Goal: Information Seeking & Learning: Check status

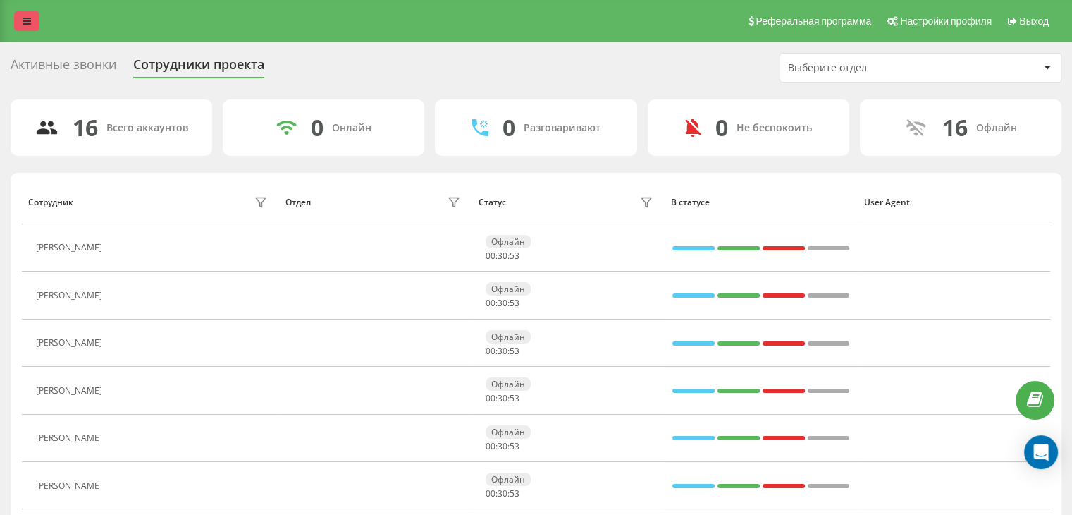
click at [21, 20] on link at bounding box center [26, 21] width 25 height 20
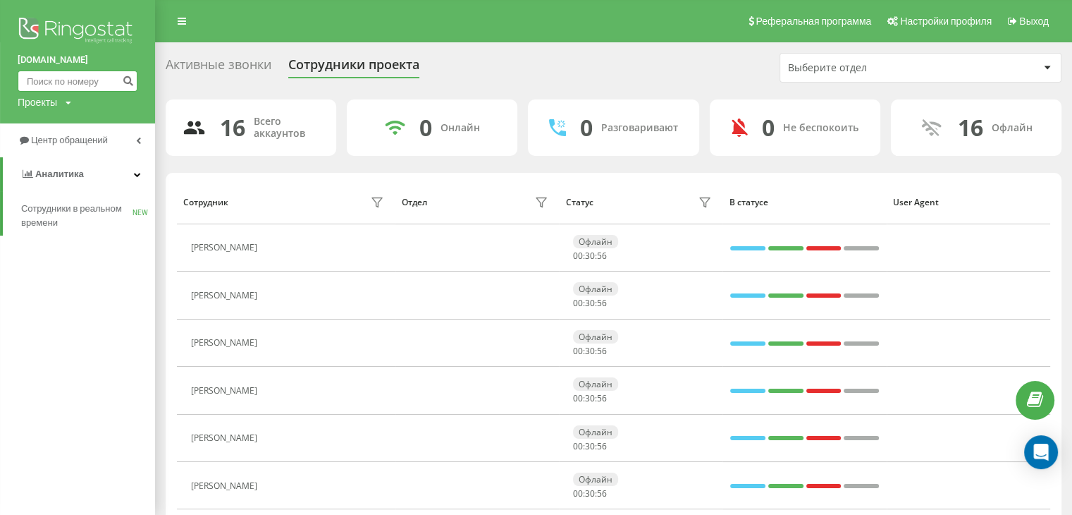
click at [66, 77] on input at bounding box center [78, 80] width 120 height 21
paste input "+380986247266"
type input "+380986247266"
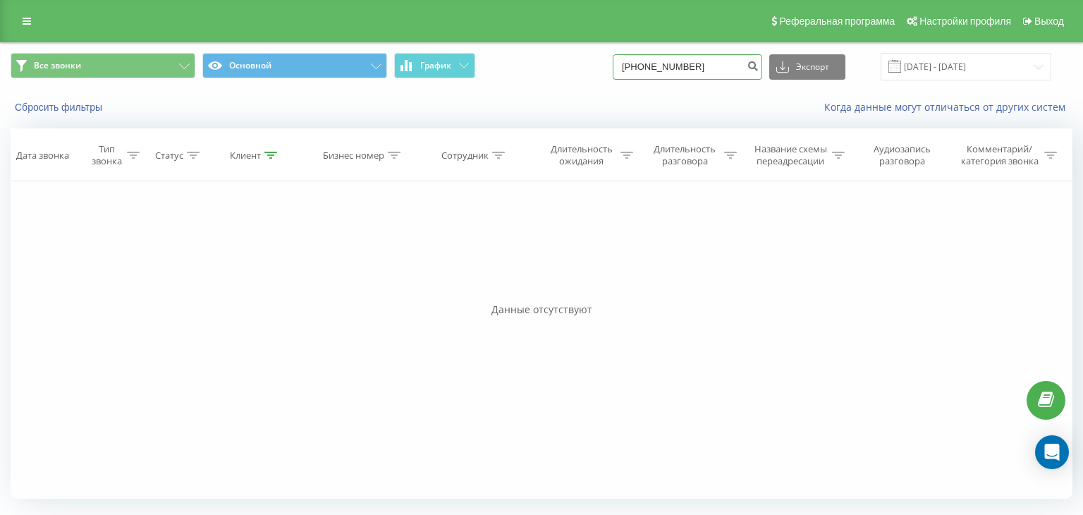
click at [670, 68] on input "[PHONE_NUMBER]" at bounding box center [687, 66] width 149 height 25
drag, startPoint x: 740, startPoint y: 75, endPoint x: 589, endPoint y: 51, distance: 152.9
click at [589, 51] on div "Все звонки Основной График +380986247266 Экспорт .csv .xls .xlsx 22.05.2025 - 2…" at bounding box center [541, 66] width 1081 height 47
click at [27, 16] on icon at bounding box center [27, 21] width 8 height 10
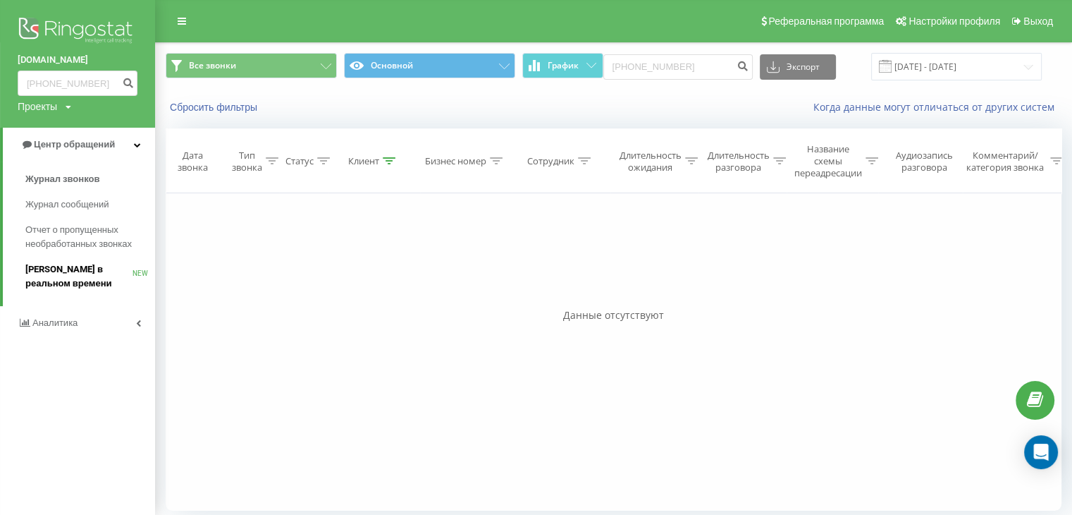
click at [76, 271] on span "Звонки в реальном времени" at bounding box center [78, 276] width 107 height 28
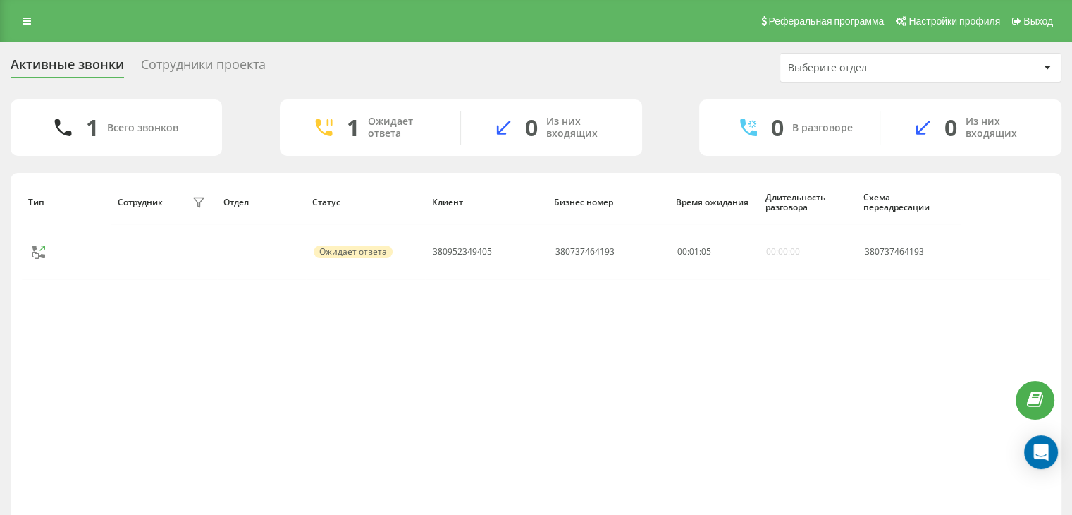
click at [173, 63] on div "Сотрудники проекта" at bounding box center [203, 68] width 125 height 22
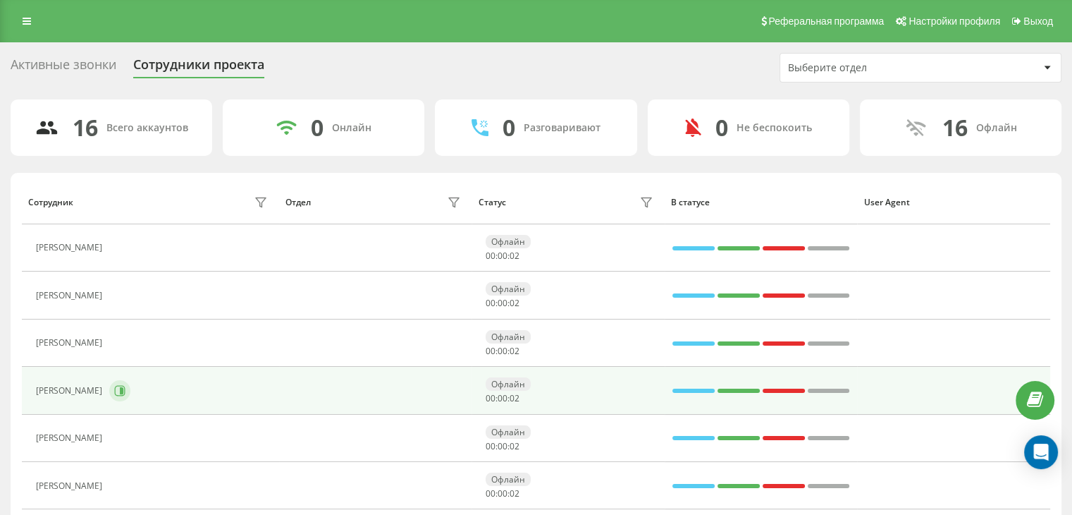
click at [154, 387] on div "[PERSON_NAME]" at bounding box center [153, 391] width 235 height 24
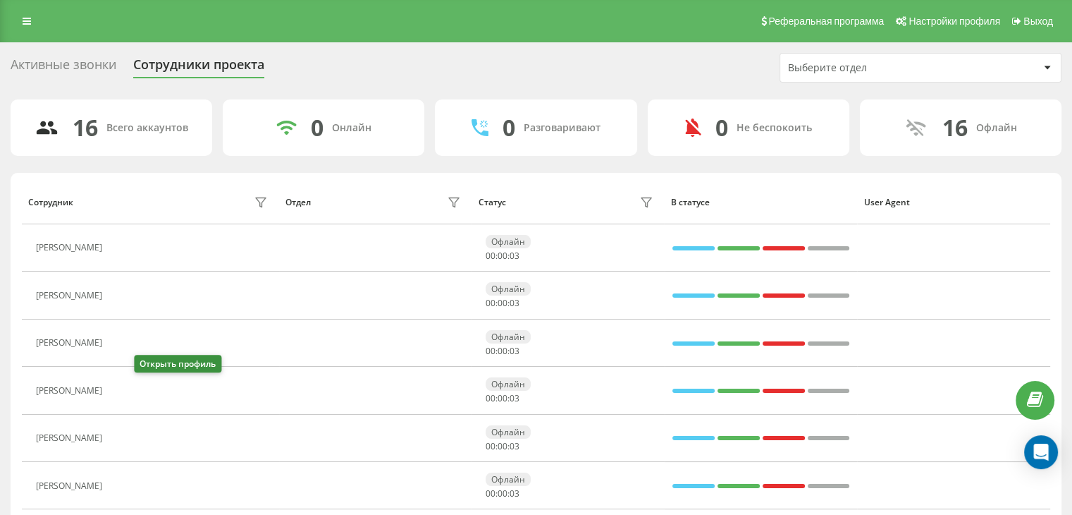
click at [123, 390] on icon at bounding box center [117, 390] width 11 height 11
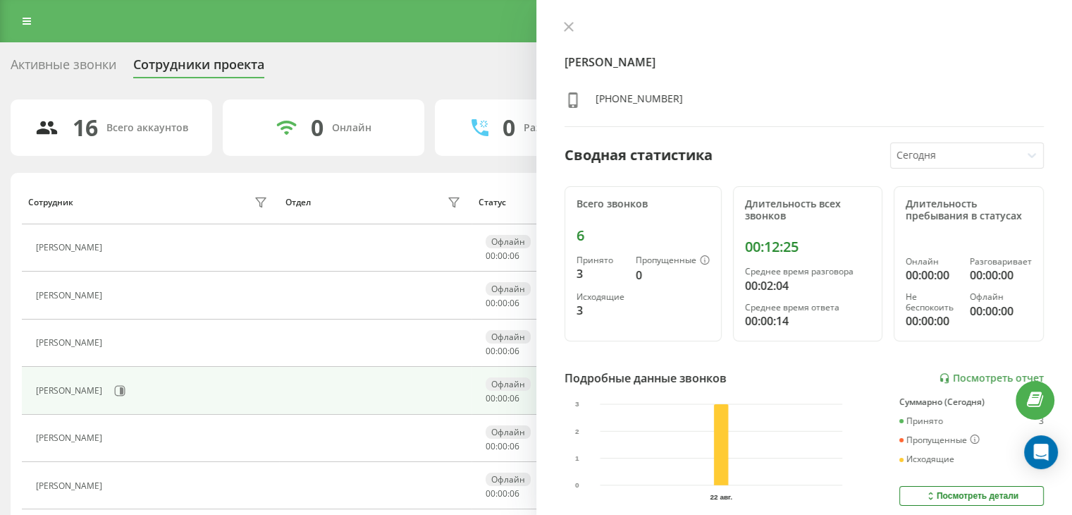
click at [981, 386] on div "Огій Олег Віталійович +380636367275 Сводная статистика Сегодня Всего звонков 6 …" at bounding box center [804, 257] width 536 height 515
drag, startPoint x: 968, startPoint y: 369, endPoint x: 976, endPoint y: 375, distance: 10.2
click at [969, 373] on div "Подробные данные звонков Посмотреть отчет" at bounding box center [805, 377] width 480 height 17
click at [976, 373] on link "Посмотреть отчет" at bounding box center [991, 378] width 105 height 12
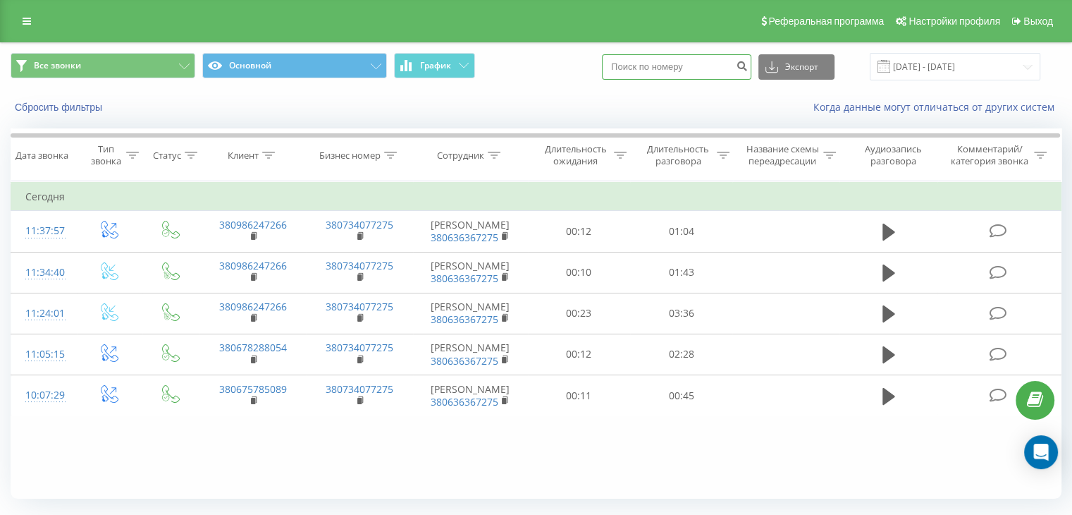
click at [716, 63] on input at bounding box center [676, 66] width 149 height 25
click at [890, 66] on span at bounding box center [884, 66] width 13 height 13
click at [907, 69] on input "[DATE] - [DATE]" at bounding box center [955, 66] width 171 height 27
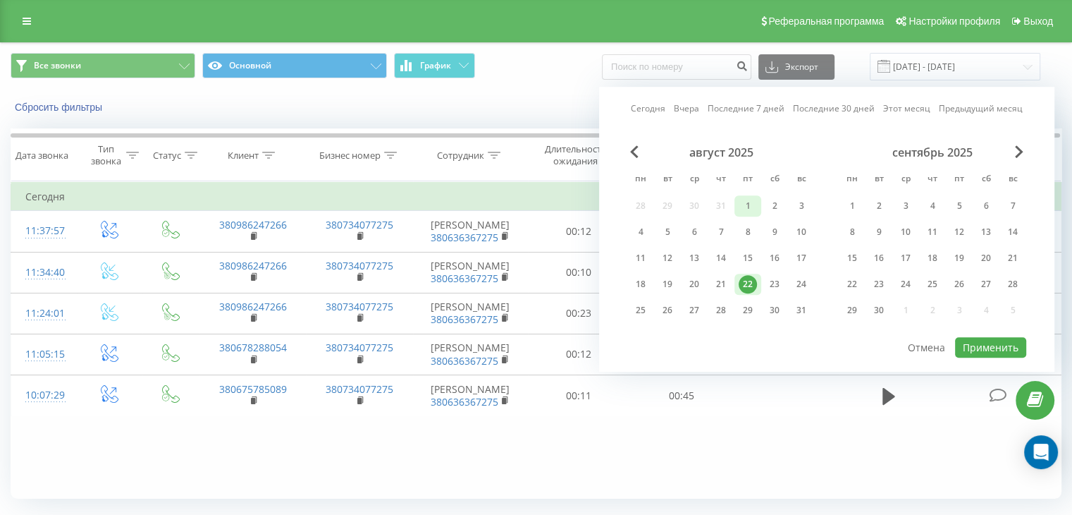
click at [742, 204] on div "1" at bounding box center [748, 206] width 18 height 18
click at [747, 286] on div "22" at bounding box center [748, 284] width 18 height 18
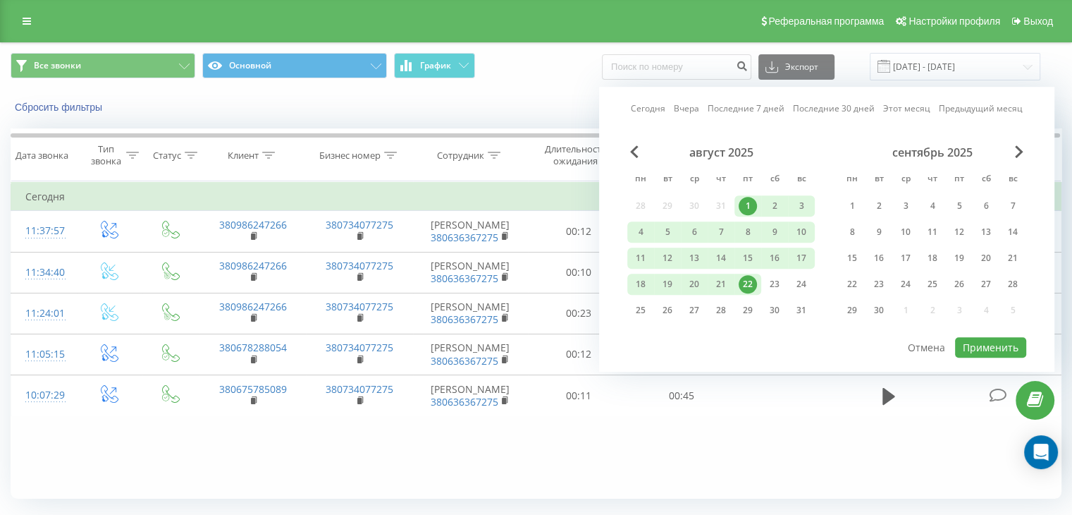
click at [992, 359] on div "Сегодня Вчера Последние 7 дней Последние 30 дней Этот месяц Предыдущий месяц ав…" at bounding box center [826, 229] width 455 height 285
click at [976, 342] on button "Применить" at bounding box center [990, 347] width 71 height 20
type input "[DATE] - [DATE]"
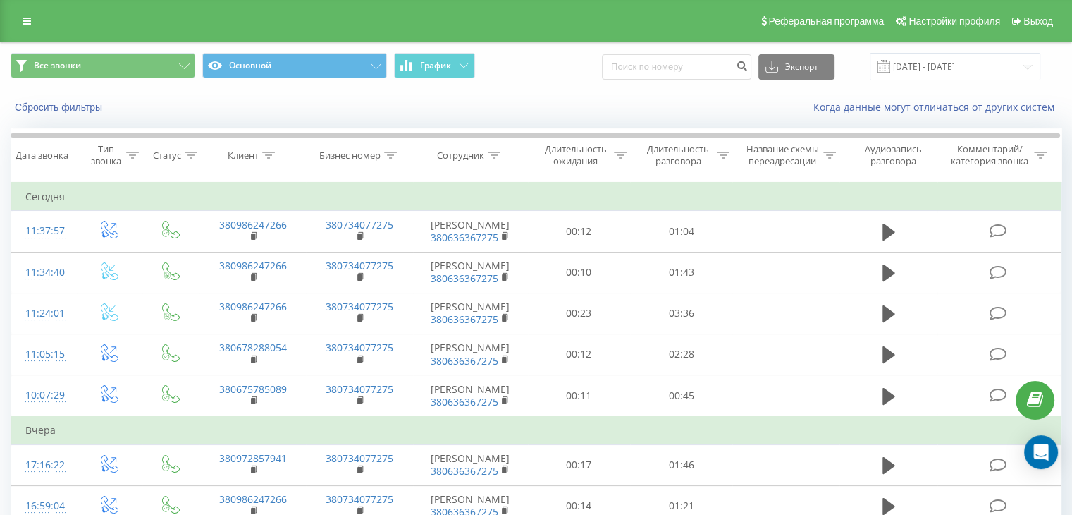
click at [668, 82] on div "Все звонки Основной График Экспорт .csv .xls .xlsx [DATE] - [DATE]" at bounding box center [536, 66] width 1071 height 47
paste input "[PHONE_NUMBER]"
click at [659, 71] on input "[PHONE_NUMBER]" at bounding box center [676, 66] width 149 height 25
type input "[PHONE_NUMBER]"
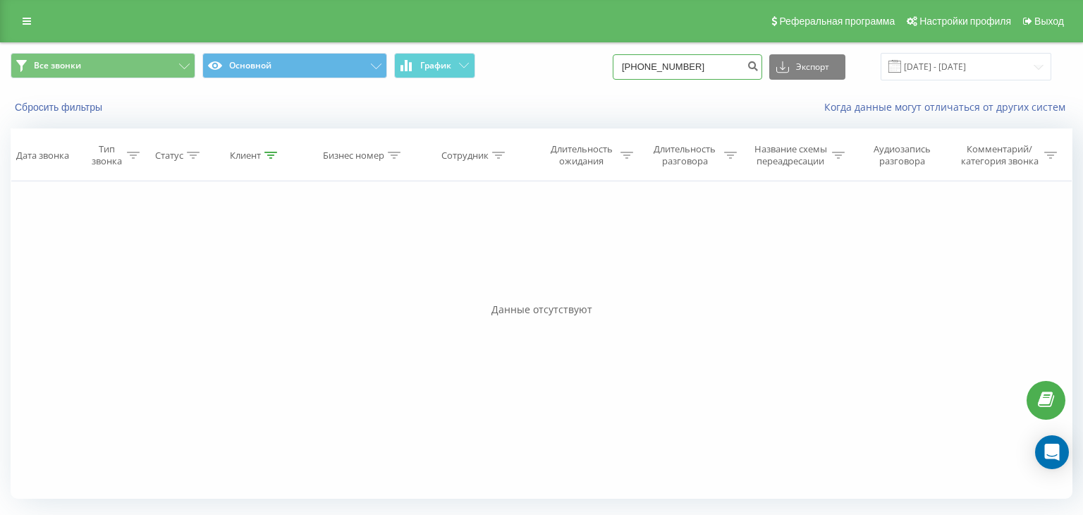
click at [647, 66] on input "+380986247266" at bounding box center [687, 66] width 149 height 25
type input "380986247266"
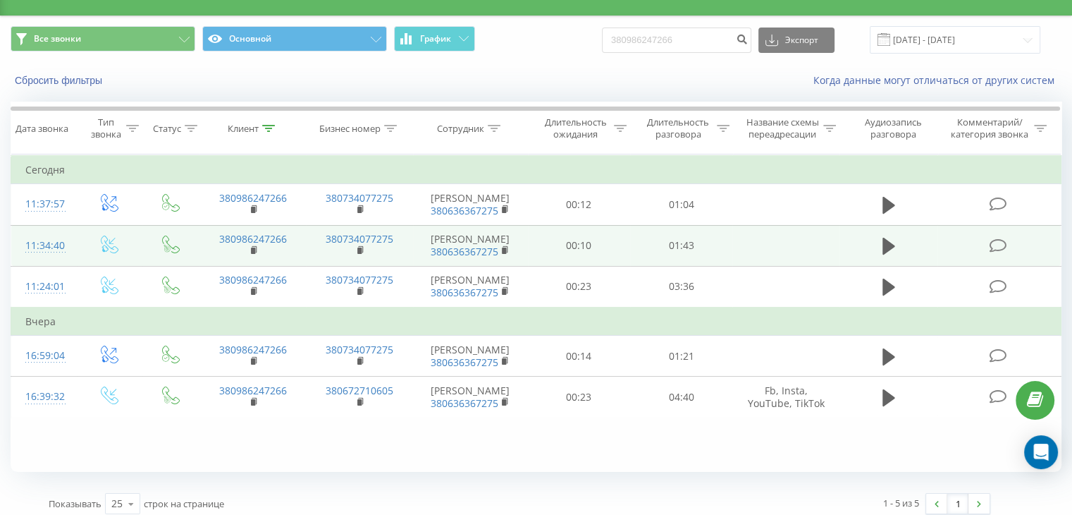
scroll to position [37, 0]
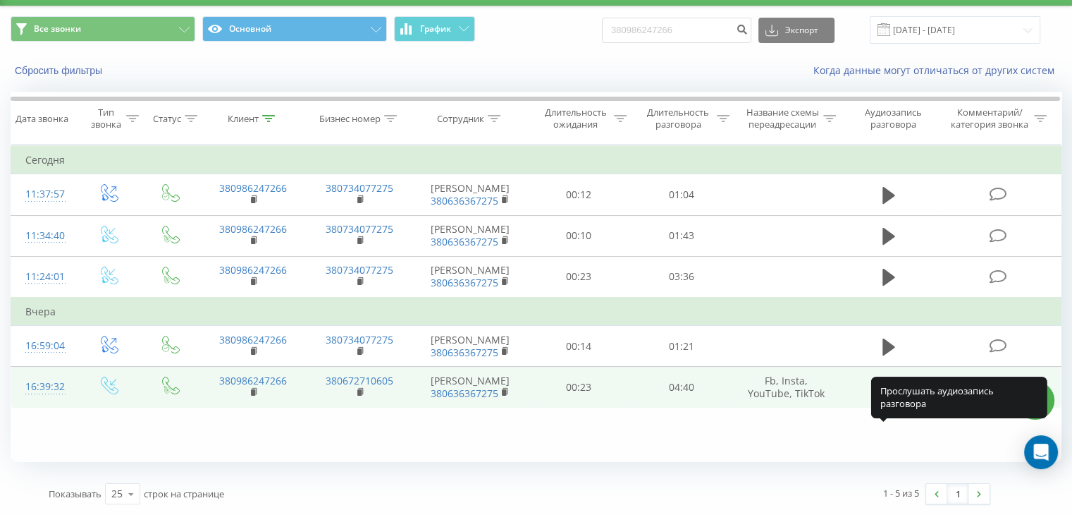
click at [883, 398] on icon at bounding box center [889, 388] width 13 height 20
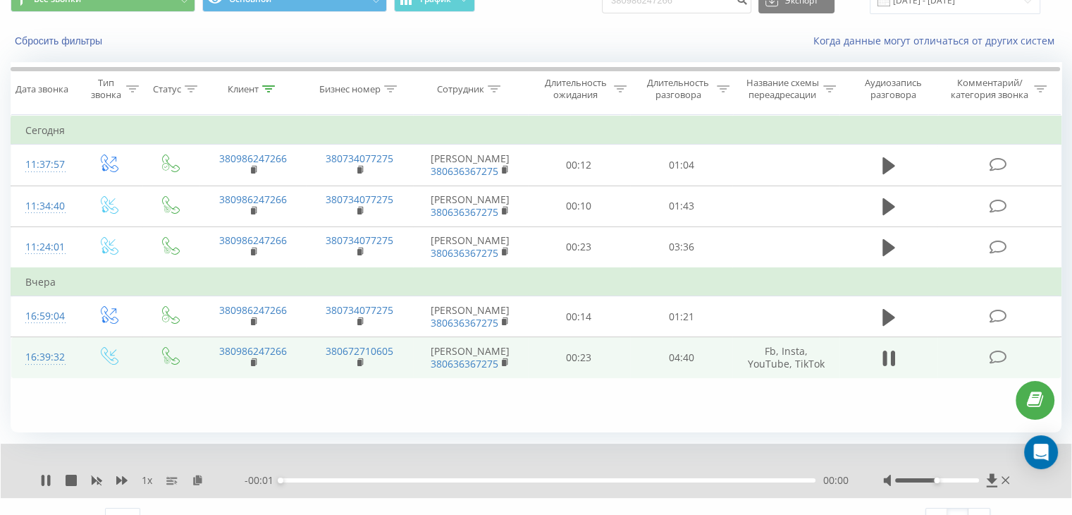
scroll to position [90, 0]
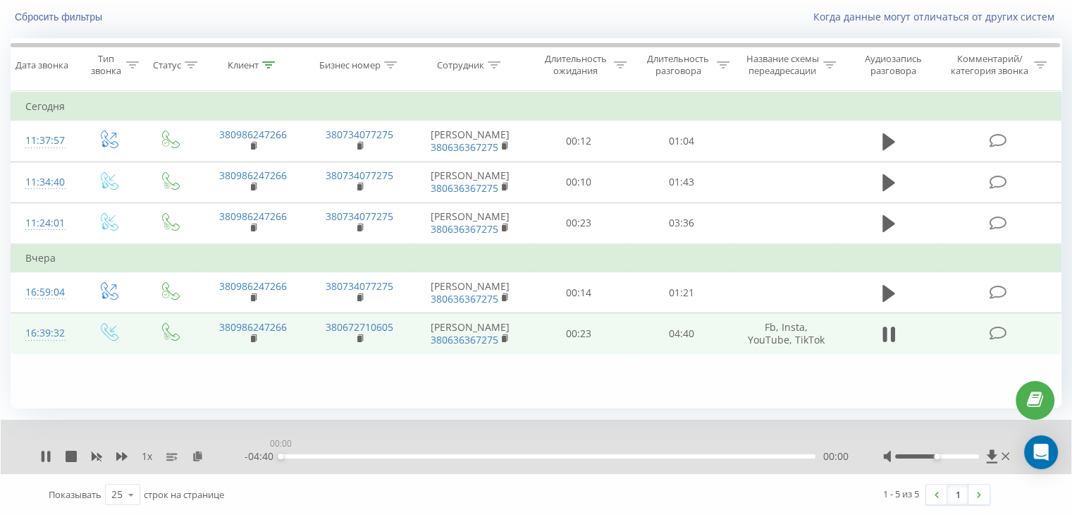
click at [333, 454] on div "00:00" at bounding box center [548, 456] width 535 height 4
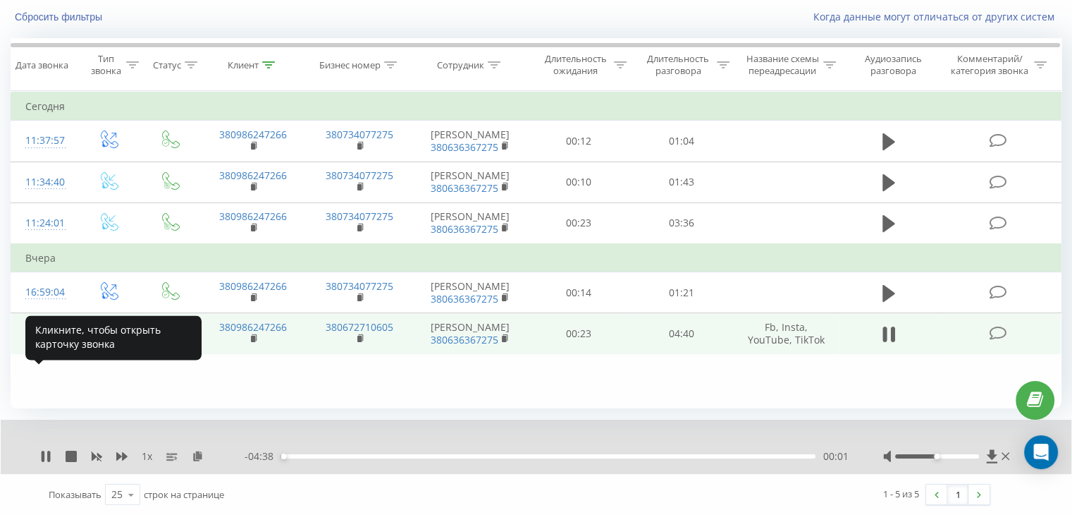
click at [27, 347] on div "16:39:32" at bounding box center [43, 332] width 37 height 27
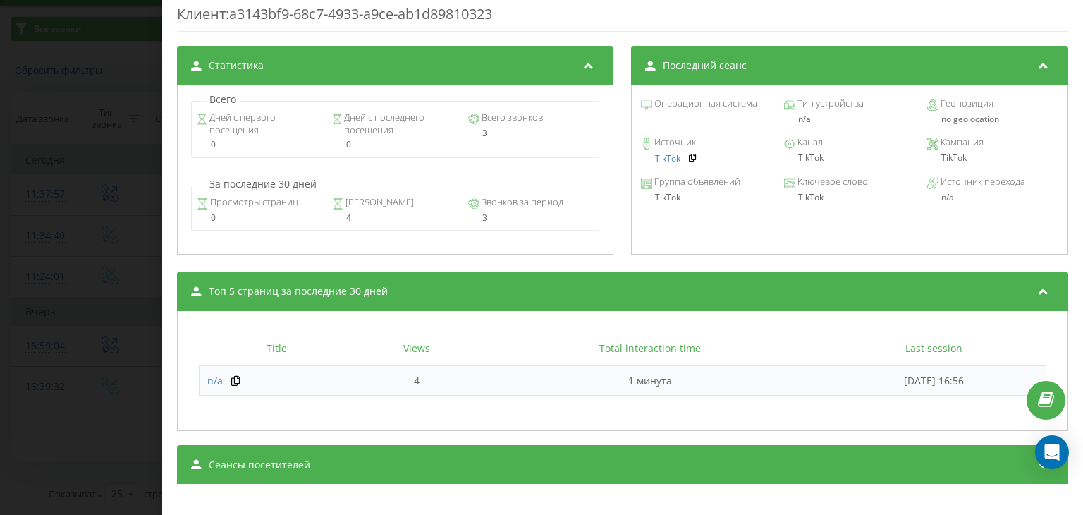
scroll to position [584, 0]
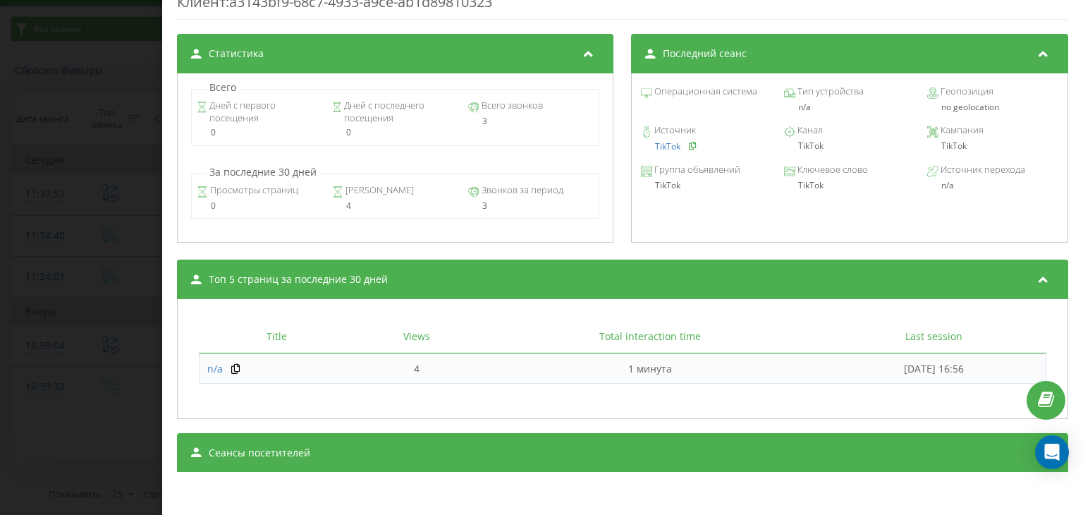
click at [691, 145] on icon at bounding box center [693, 145] width 10 height 8
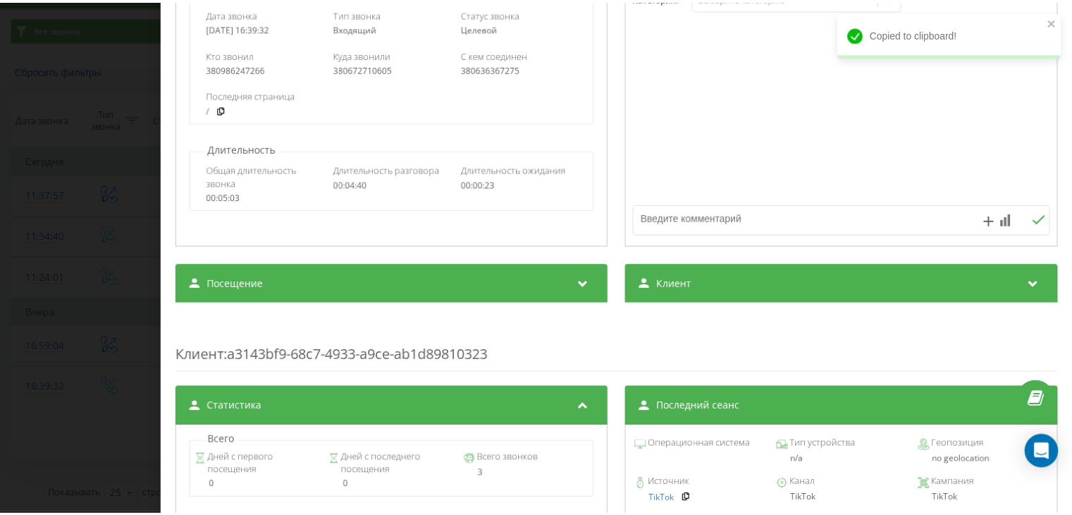
scroll to position [0, 0]
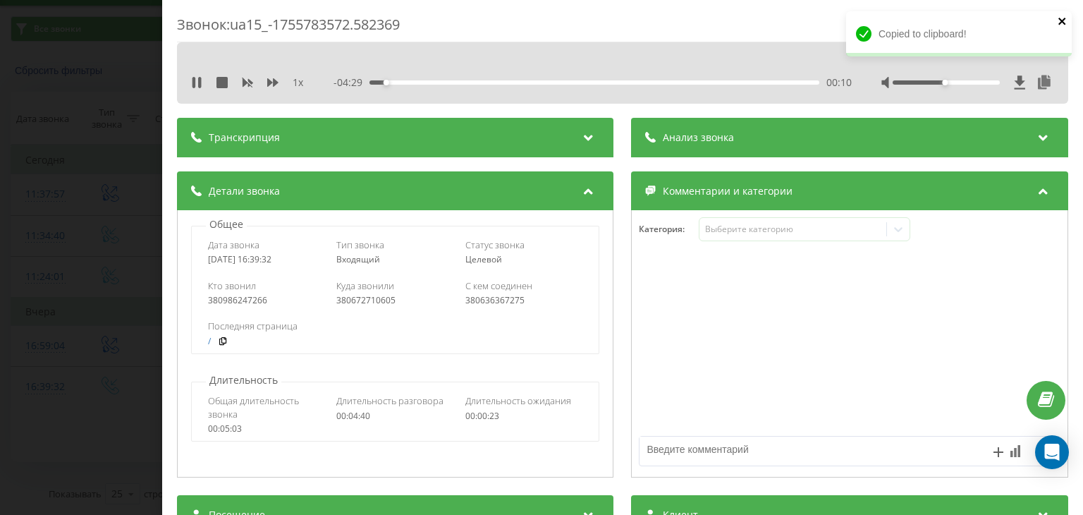
click at [1062, 16] on icon "close" at bounding box center [1062, 21] width 10 height 11
